Goal: Use online tool/utility

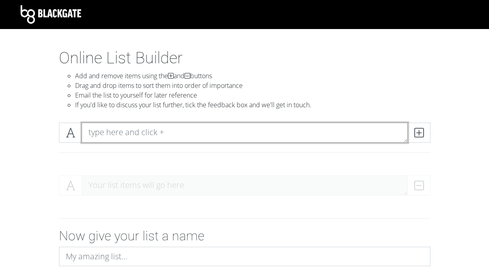
click at [131, 129] on textarea at bounding box center [245, 133] width 326 height 20
type textarea "[PERSON_NAME]"
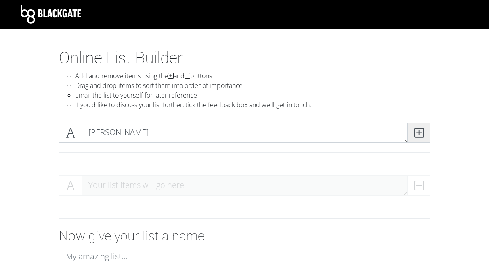
click at [414, 137] on icon at bounding box center [418, 133] width 9 height 8
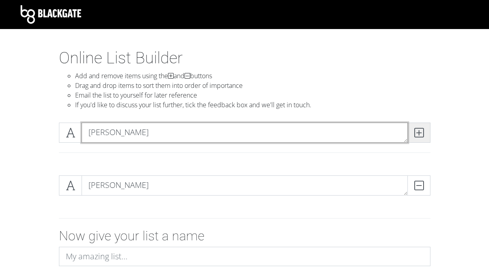
type textarea "[PERSON_NAME]"
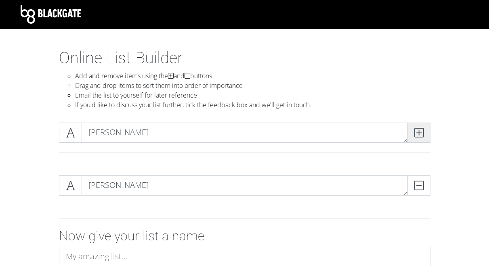
click at [414, 137] on icon at bounding box center [418, 133] width 9 height 8
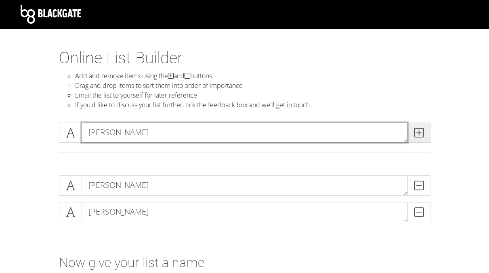
type textarea "[PERSON_NAME]"
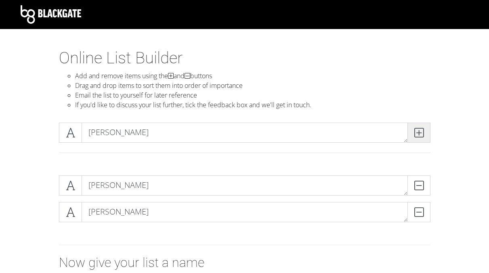
click at [414, 137] on icon at bounding box center [418, 133] width 9 height 8
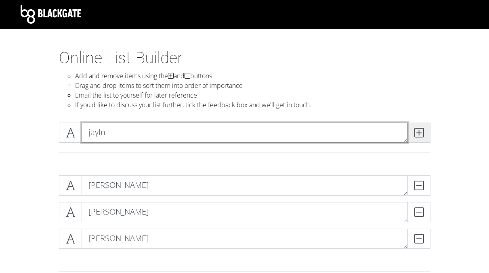
type textarea "jayln"
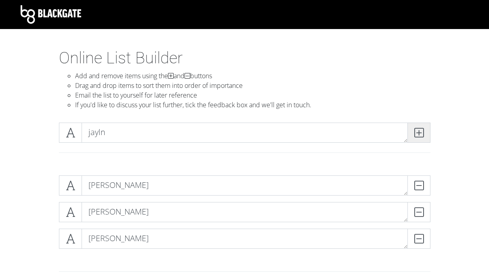
click at [426, 138] on span at bounding box center [418, 133] width 23 height 20
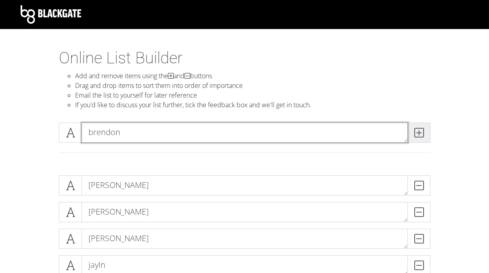
type textarea "brendon"
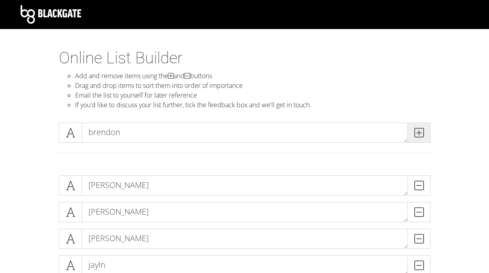
click at [423, 131] on span at bounding box center [418, 133] width 23 height 20
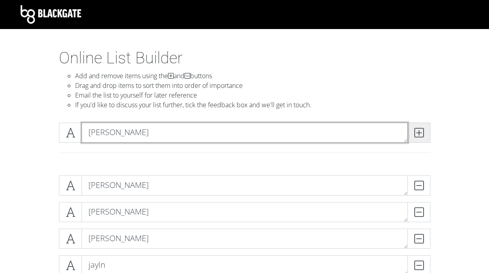
type textarea "[PERSON_NAME]"
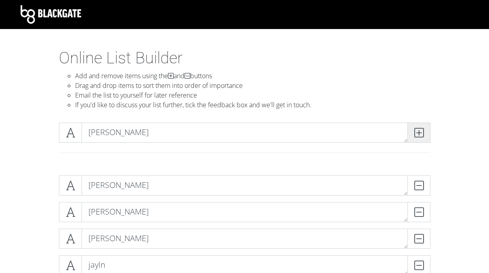
click at [426, 132] on span at bounding box center [418, 133] width 23 height 20
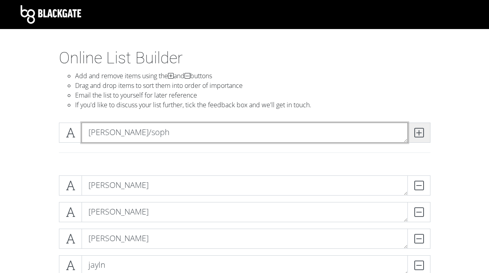
type textarea "[PERSON_NAME]/soph"
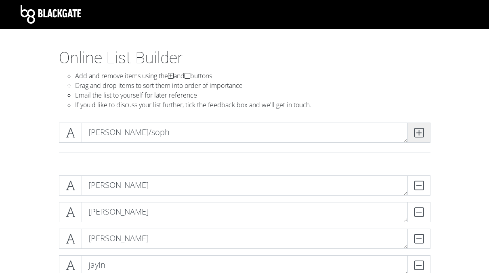
click at [411, 138] on span at bounding box center [418, 133] width 23 height 20
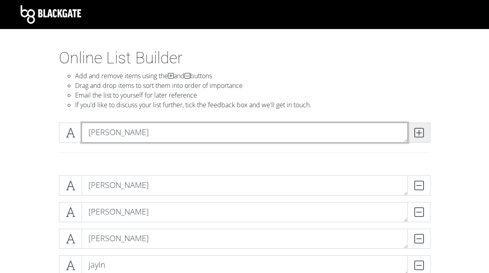
type textarea "[PERSON_NAME]"
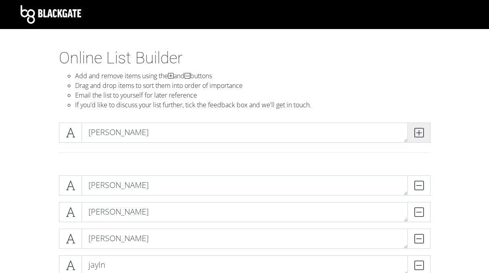
click at [417, 134] on icon at bounding box center [418, 133] width 9 height 8
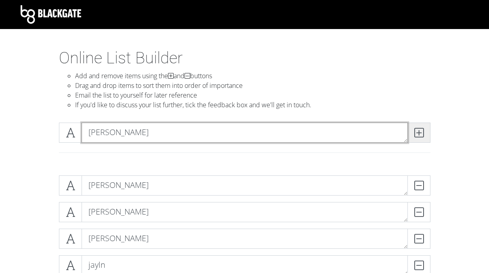
type textarea "[PERSON_NAME]"
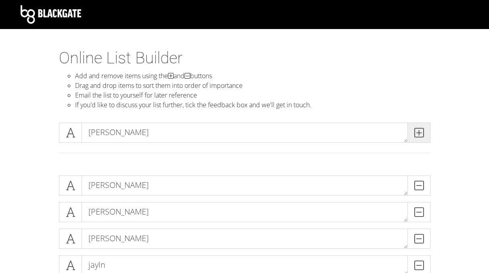
click at [429, 132] on span at bounding box center [418, 133] width 23 height 20
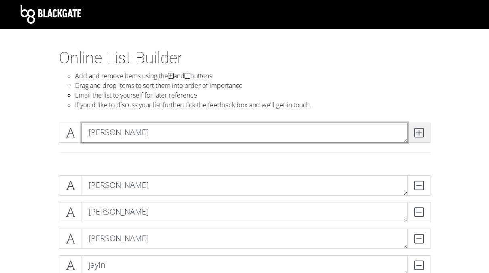
type textarea "[PERSON_NAME]"
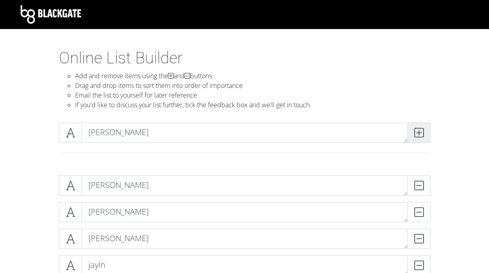
click at [429, 132] on span at bounding box center [418, 133] width 23 height 20
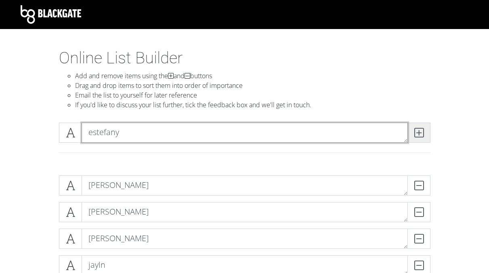
type textarea "estefany"
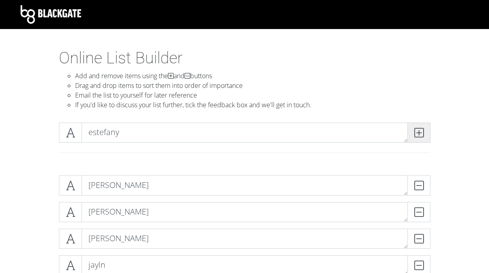
click at [424, 132] on span at bounding box center [418, 133] width 23 height 20
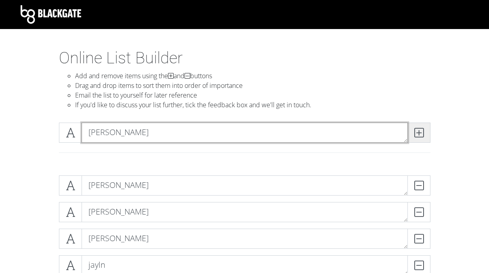
type textarea "[PERSON_NAME]"
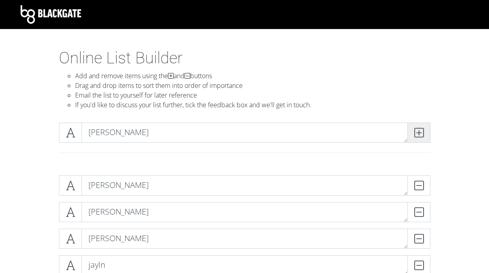
click at [424, 132] on span at bounding box center [418, 133] width 23 height 20
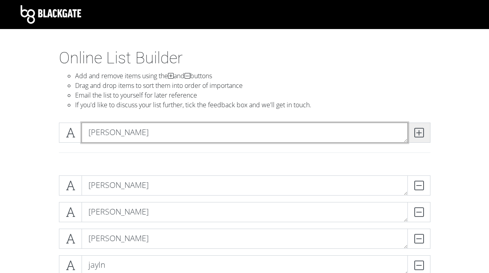
type textarea "[PERSON_NAME]"
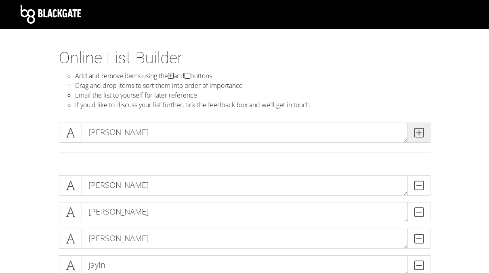
click at [424, 132] on span at bounding box center [418, 133] width 23 height 20
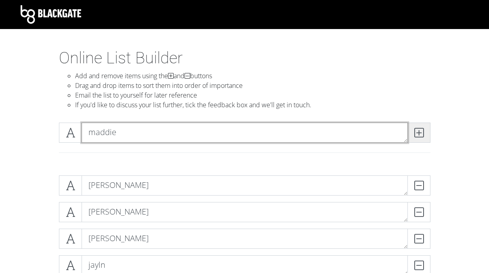
type textarea "maddie"
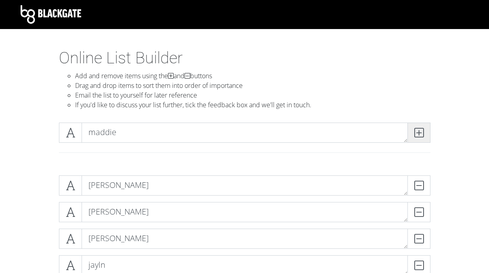
click at [424, 132] on span at bounding box center [418, 133] width 23 height 20
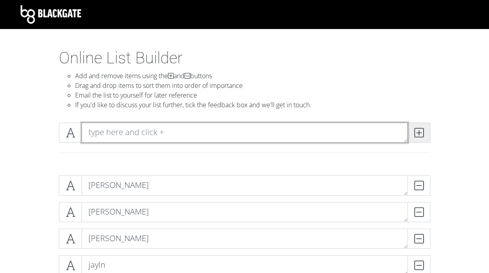
type textarea "c"
type textarea "[PERSON_NAME]"
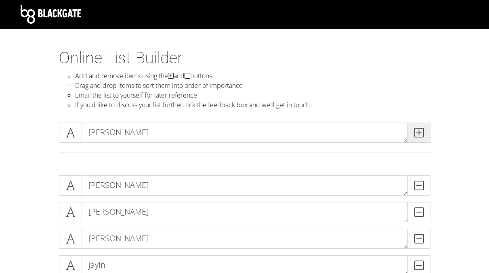
click at [420, 133] on icon at bounding box center [418, 133] width 9 height 8
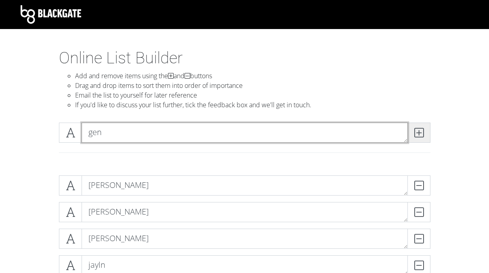
type textarea "gen"
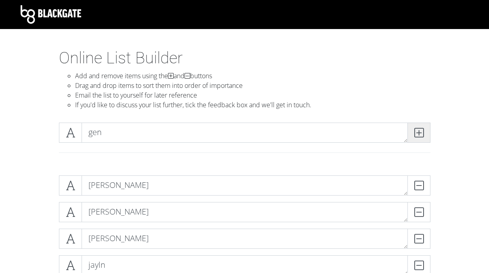
click at [417, 131] on icon at bounding box center [418, 133] width 9 height 8
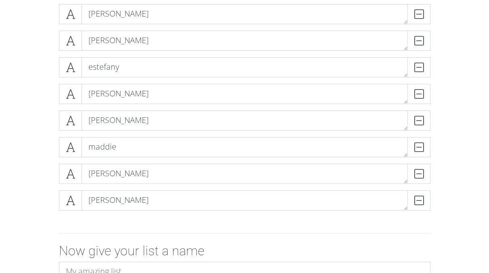
scroll to position [384, 0]
